Goal: Information Seeking & Learning: Learn about a topic

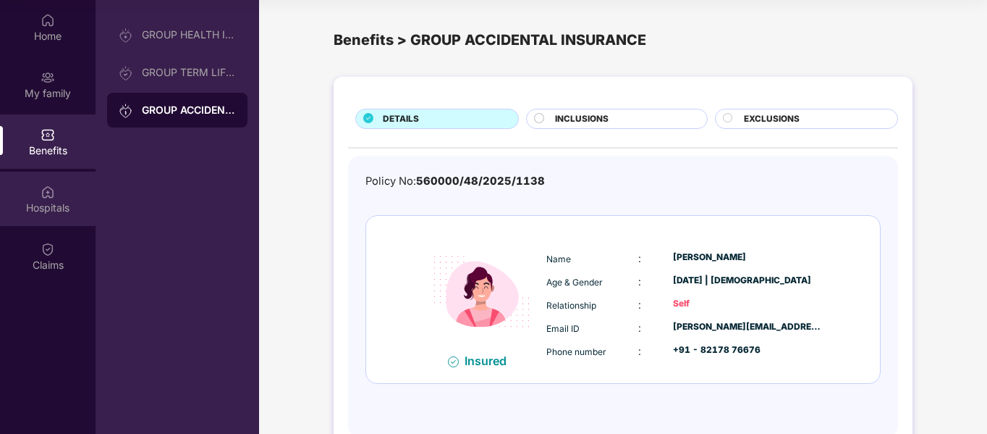
click at [43, 189] on img at bounding box center [48, 192] width 14 height 14
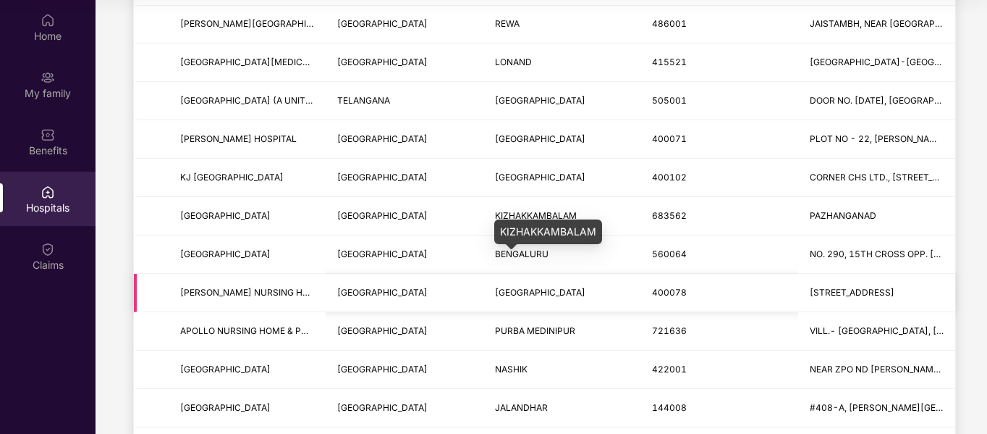
scroll to position [434, 0]
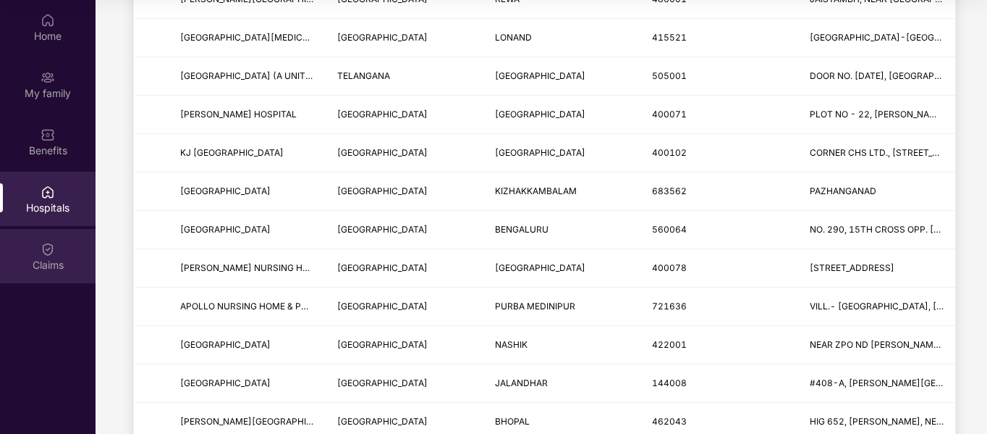
click at [42, 250] on img at bounding box center [48, 249] width 14 height 14
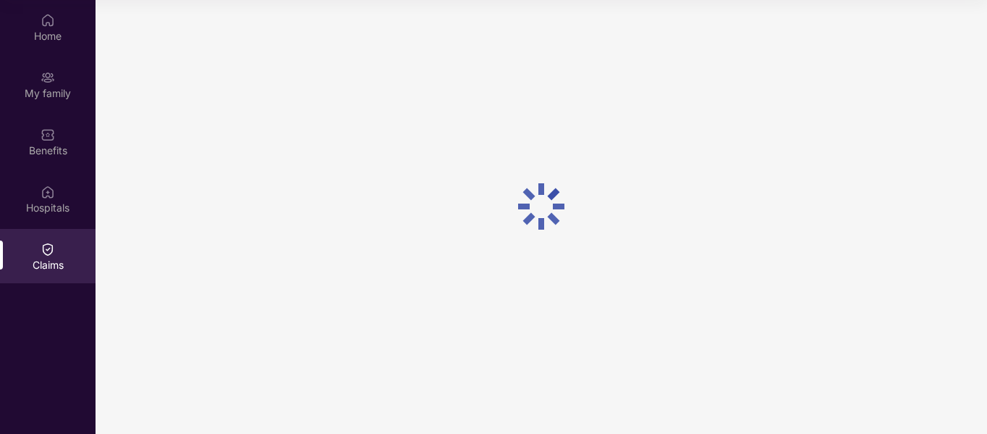
scroll to position [0, 0]
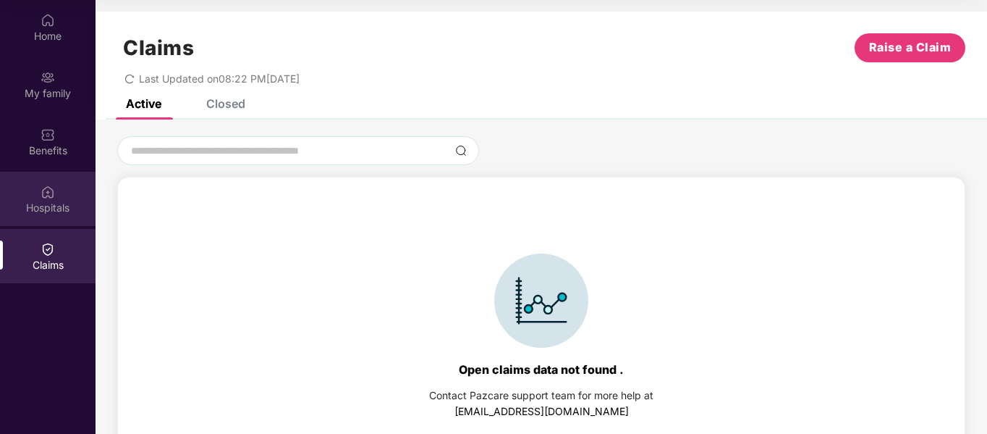
click at [38, 195] on div "Hospitals" at bounding box center [48, 199] width 96 height 54
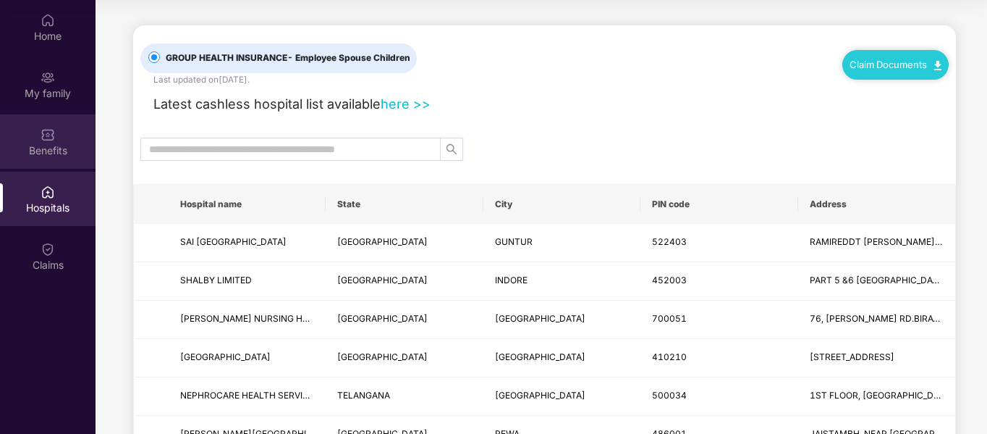
click at [43, 145] on div "Benefits" at bounding box center [48, 150] width 96 height 14
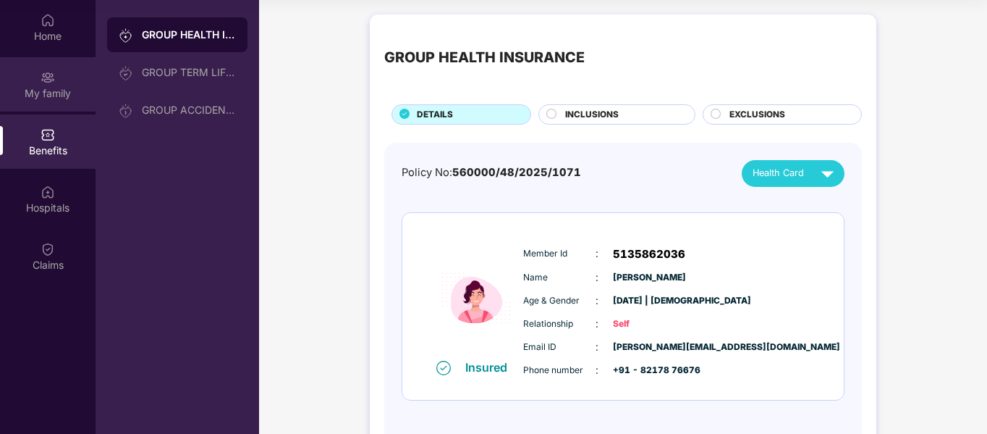
click at [64, 93] on div "My family" at bounding box center [48, 93] width 96 height 14
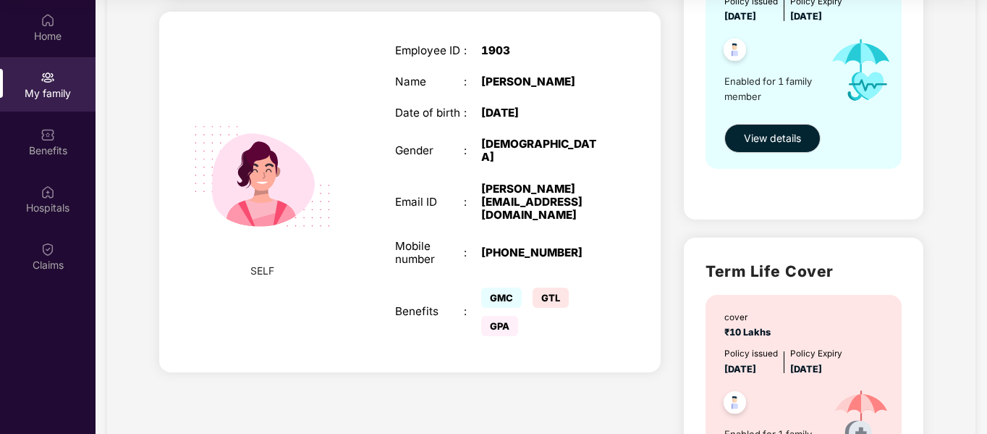
scroll to position [145, 0]
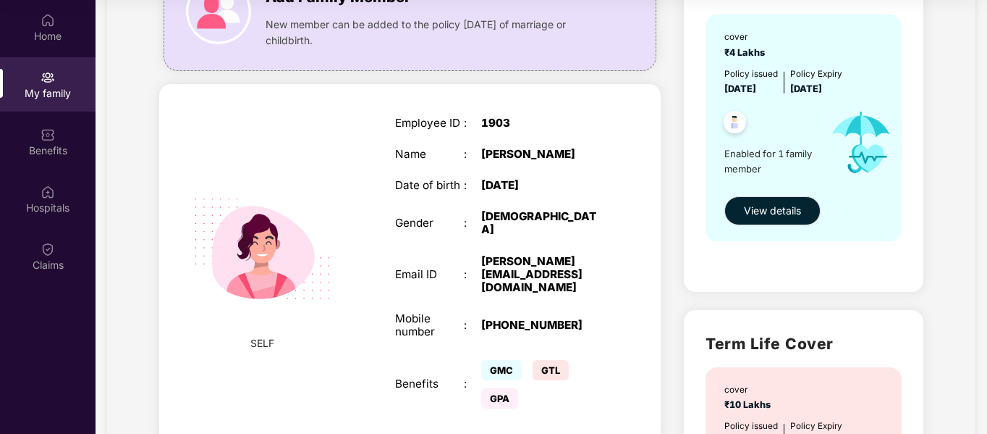
click at [587, 143] on div "Employee ID : 1903 Name : [PERSON_NAME] Date of birth : [DEMOGRAPHIC_DATA] Gend…" at bounding box center [499, 263] width 237 height 331
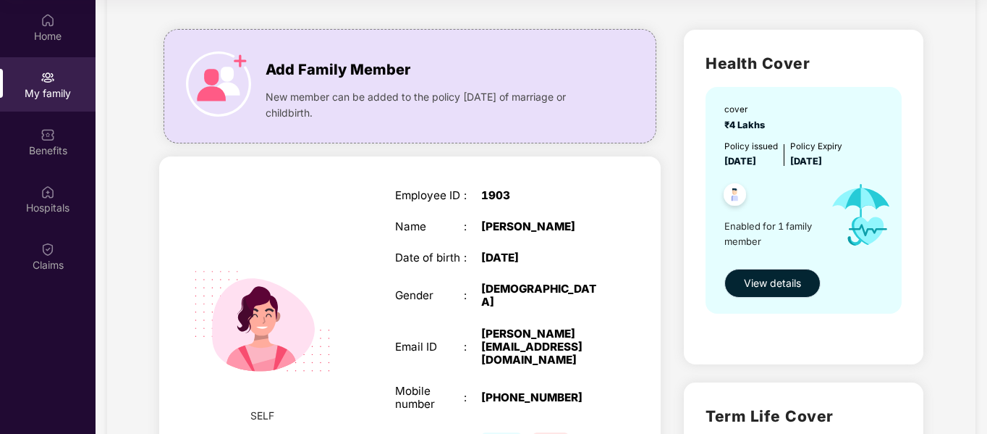
click at [759, 286] on span "View details" at bounding box center [772, 283] width 57 height 16
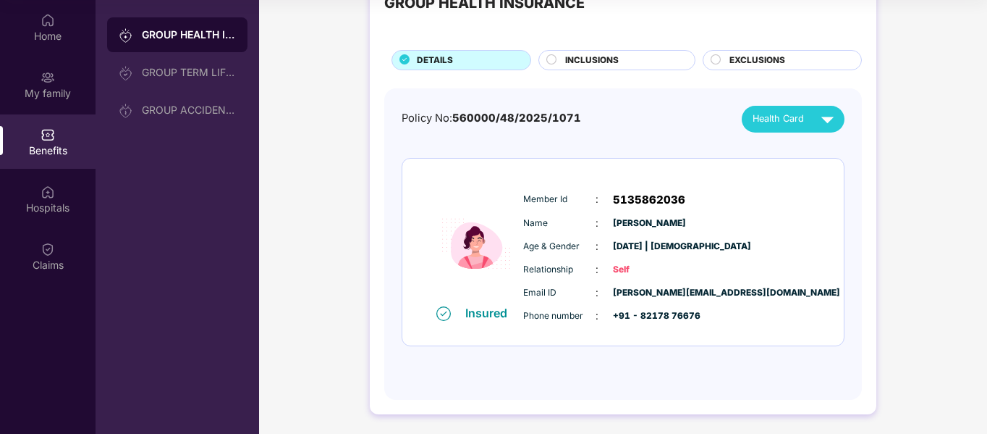
scroll to position [56, 0]
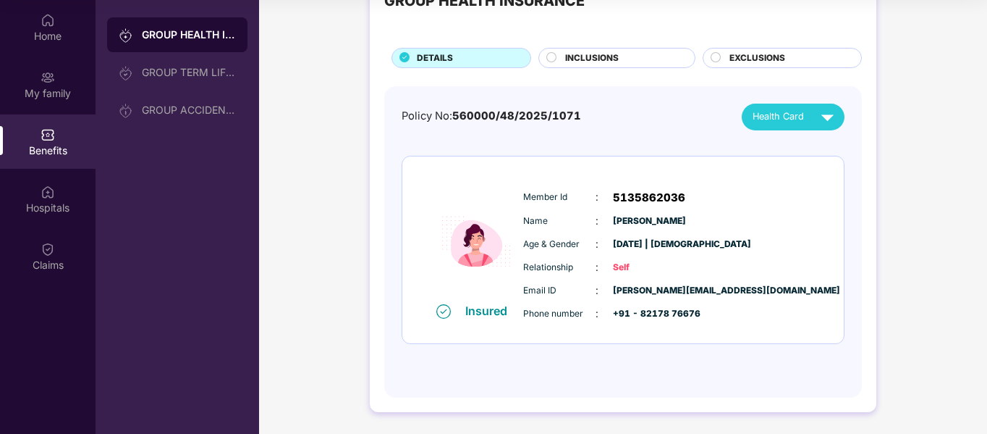
click at [608, 60] on span "INCLUSIONS" at bounding box center [592, 58] width 54 height 14
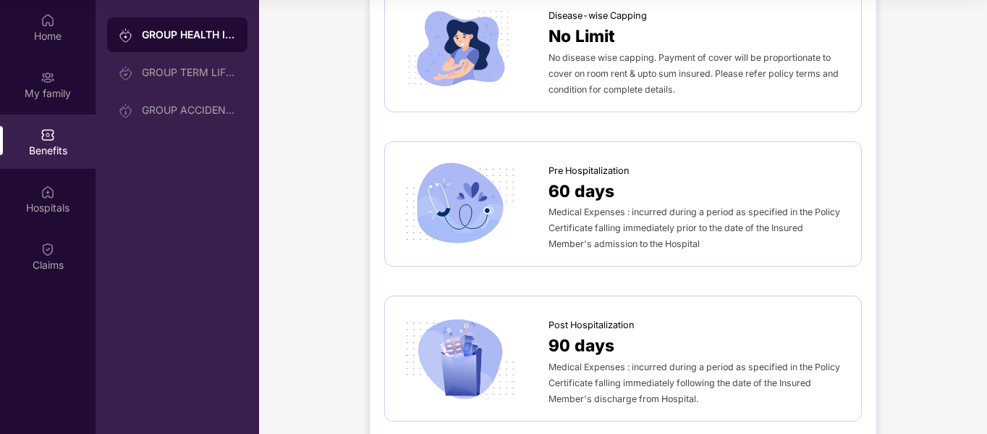
scroll to position [0, 0]
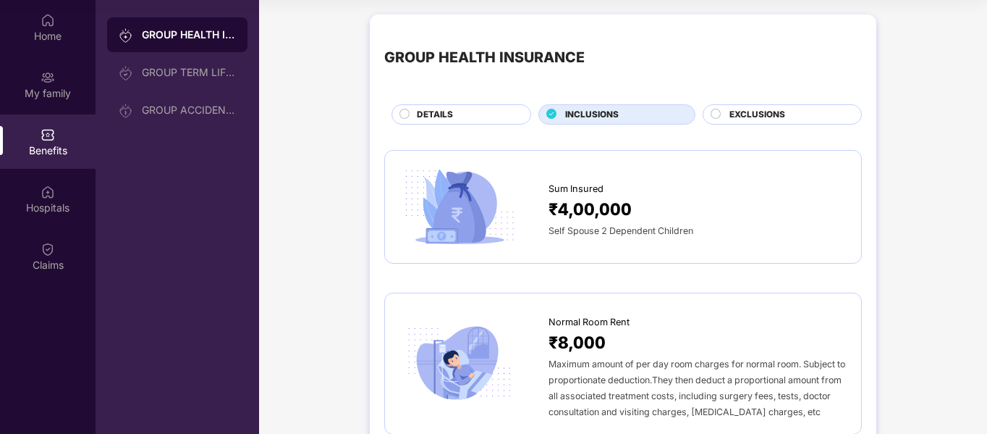
click at [440, 122] on div "DETAILS" at bounding box center [467, 116] width 114 height 16
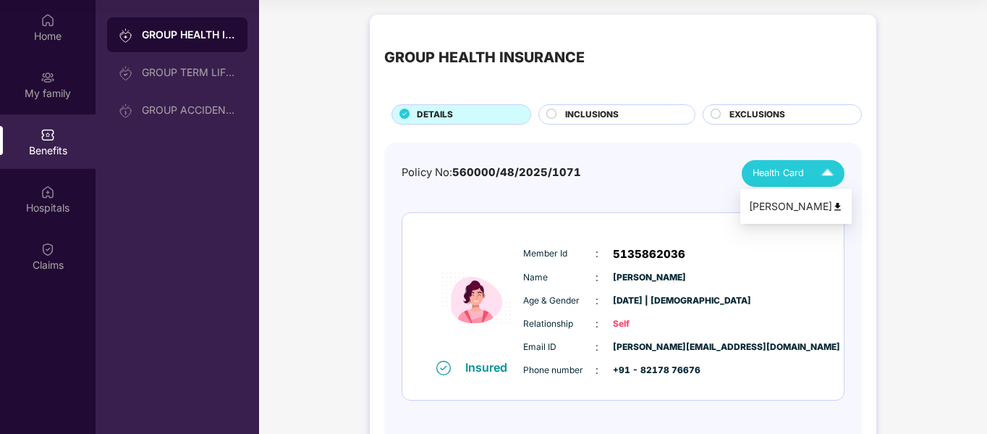
click at [779, 165] on div "Health Card" at bounding box center [797, 173] width 88 height 25
click at [558, 197] on div "Policy No: 560000/48/2025/1071 Health Card Insured Member Id : 5135862036 Name …" at bounding box center [623, 291] width 443 height 263
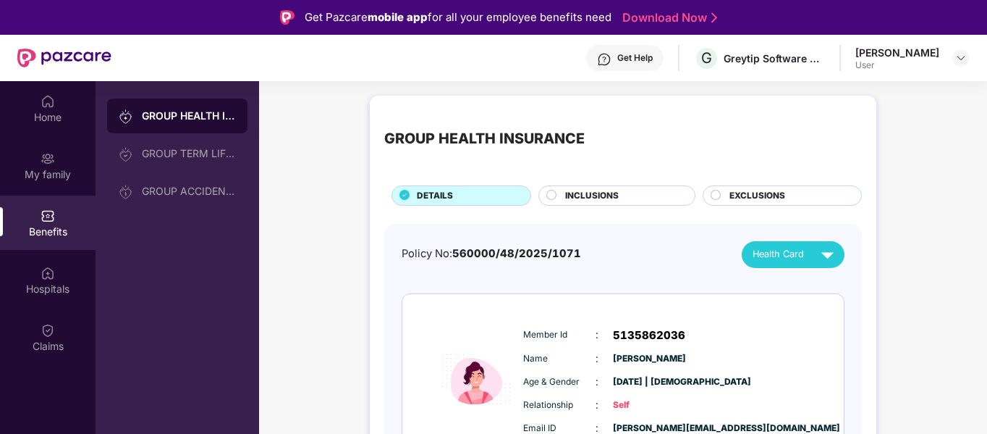
scroll to position [1, 0]
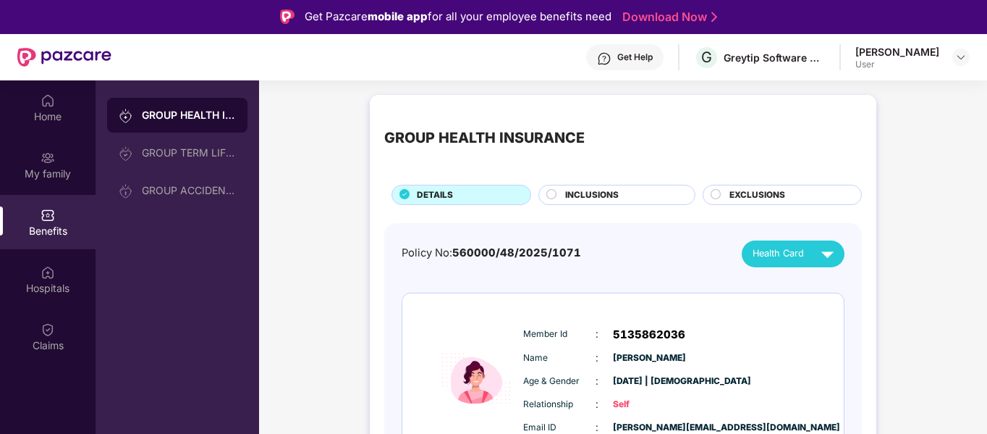
click at [743, 184] on div "GROUP HEALTH INSURANCE DETAILS INCLUSIONS EXCLUSIONS" at bounding box center [623, 157] width 478 height 96
click at [737, 190] on span "EXCLUSIONS" at bounding box center [758, 195] width 56 height 14
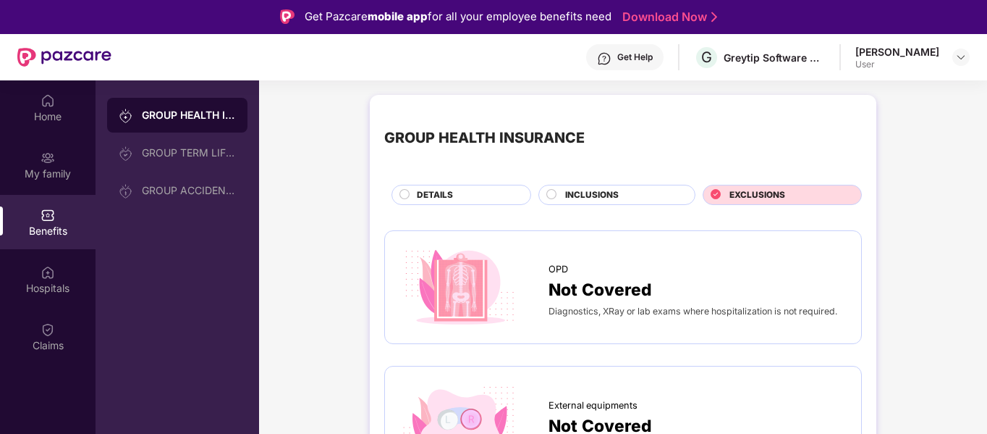
click at [644, 192] on div "INCLUSIONS" at bounding box center [623, 196] width 130 height 16
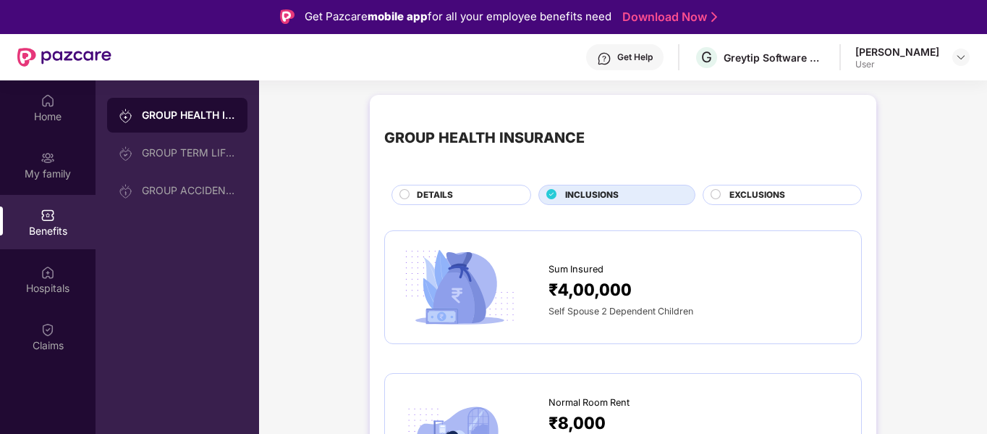
click at [482, 195] on div "DETAILS" at bounding box center [467, 196] width 114 height 16
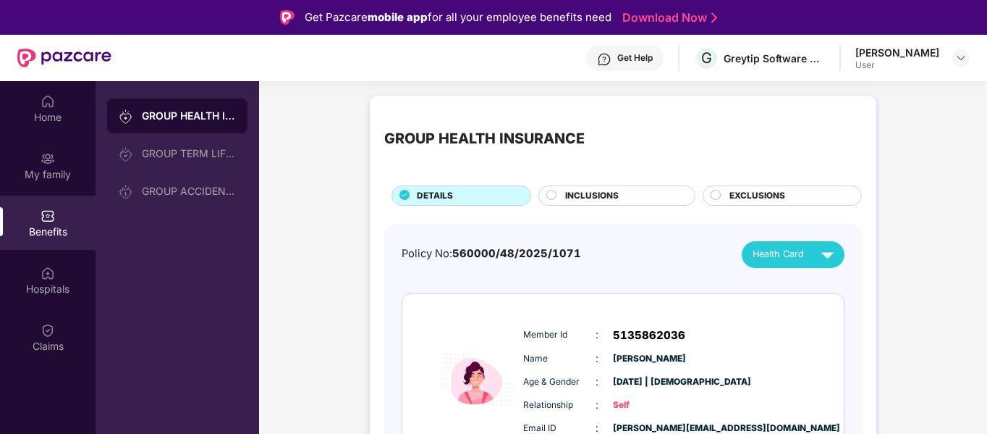
scroll to position [56, 0]
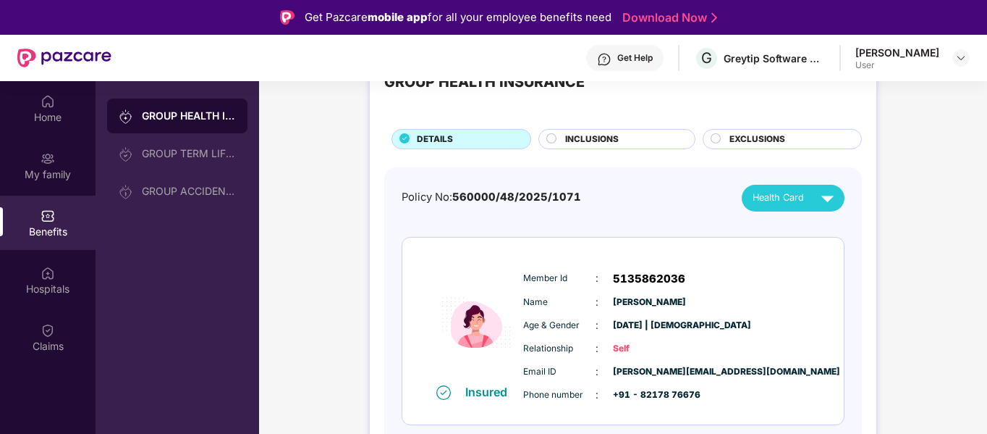
click at [303, 224] on div "GROUP HEALTH INSURANCE DETAILS INCLUSIONS EXCLUSIONS Policy No: 560000/48/2025/…" at bounding box center [623, 273] width 728 height 483
click at [301, 187] on div "GROUP HEALTH INSURANCE DETAILS INCLUSIONS EXCLUSIONS Policy No: 560000/48/2025/…" at bounding box center [623, 273] width 728 height 483
